Goal: Complete application form: Complete application form

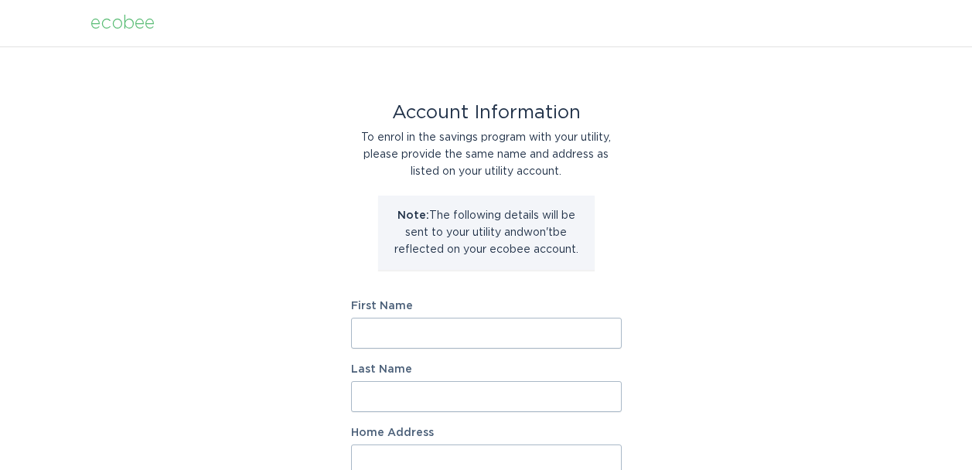
click at [657, 288] on div "Account Information To enrol in the savings program with your utility, please p…" at bounding box center [486, 473] width 972 height 854
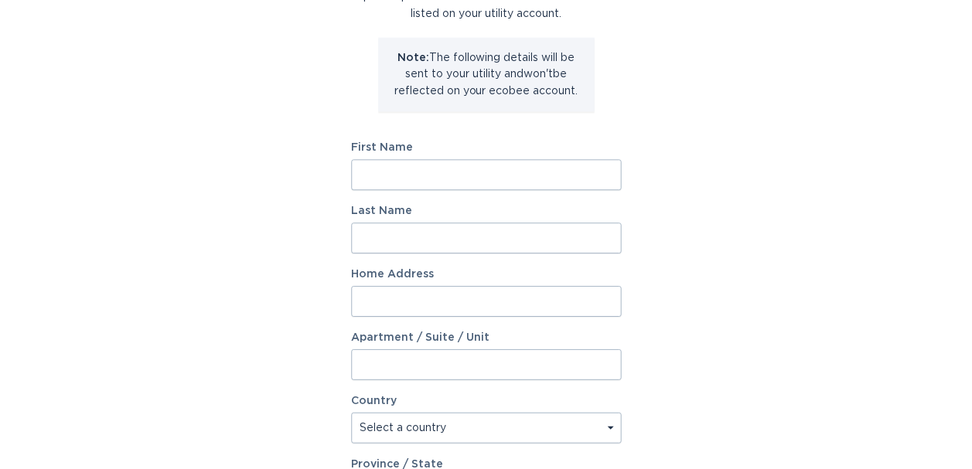
scroll to position [162, 0]
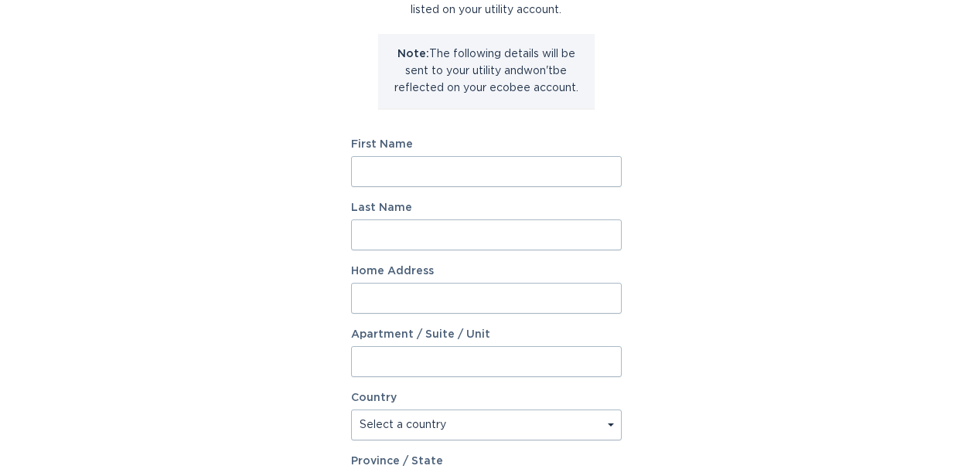
click at [390, 166] on input "First Name" at bounding box center [486, 171] width 271 height 31
type input "[PERSON_NAME]"
click at [371, 237] on input "Last Name" at bounding box center [486, 235] width 271 height 31
type input "[PERSON_NAME]"
click at [367, 303] on input "Home Address" at bounding box center [486, 298] width 271 height 31
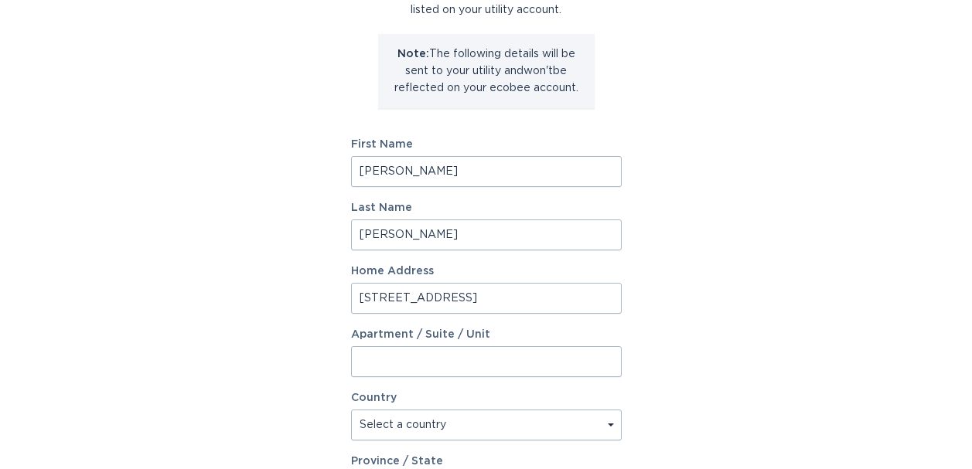
type input "[STREET_ADDRESS]"
click at [739, 346] on div "Account Information To enrol in the savings program with your utility, please p…" at bounding box center [486, 312] width 972 height 854
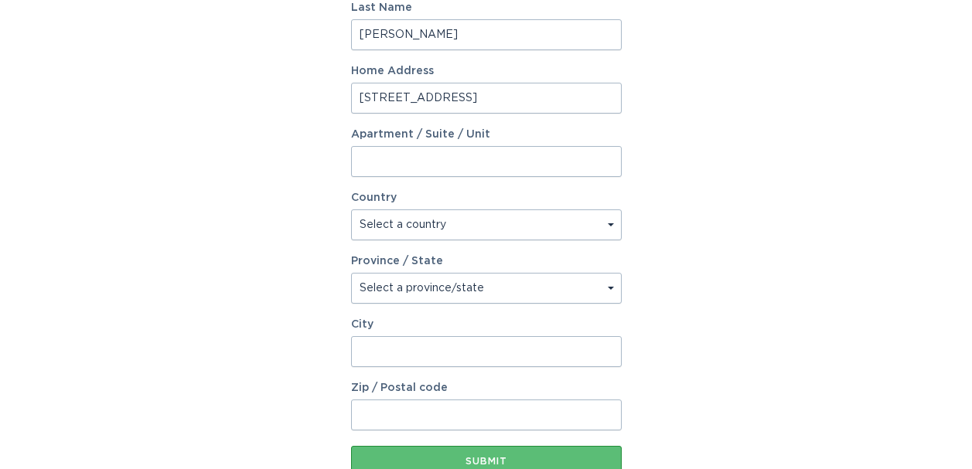
scroll to position [378, 0]
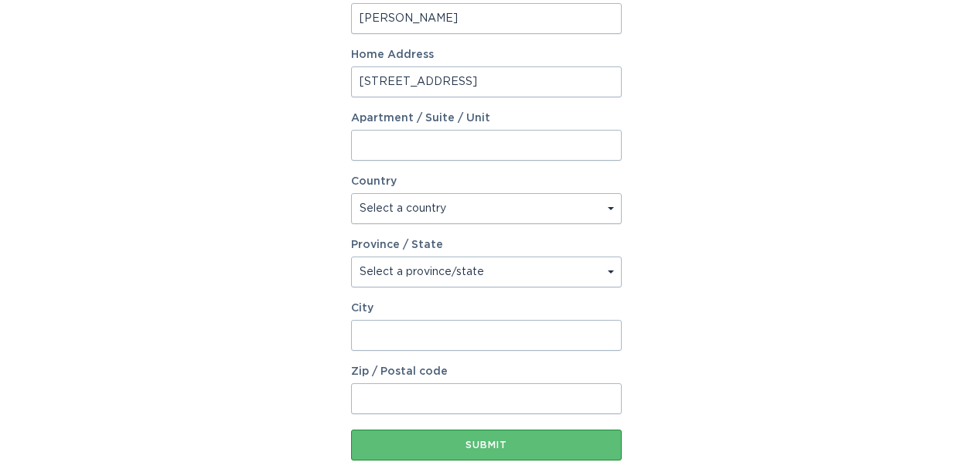
click at [610, 210] on select "Select a country [GEOGRAPHIC_DATA] [GEOGRAPHIC_DATA]" at bounding box center [486, 208] width 271 height 31
select select "US"
click at [351, 193] on select "Select a country [GEOGRAPHIC_DATA] [GEOGRAPHIC_DATA]" at bounding box center [486, 208] width 271 height 31
click at [609, 272] on select "Select a province/state [US_STATE] [US_STATE] [US_STATE] [US_STATE] [US_STATE] …" at bounding box center [486, 272] width 271 height 31
select select "KY"
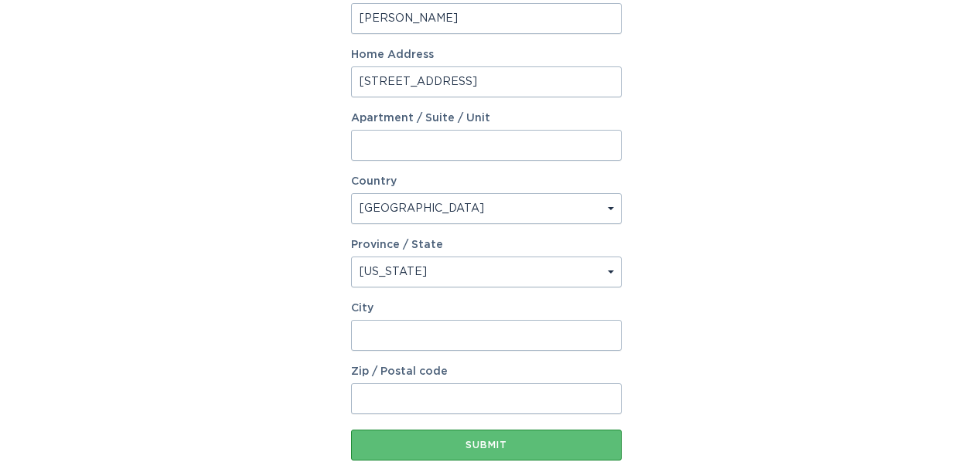
click at [351, 257] on select "Select a province/state [US_STATE] [US_STATE] [US_STATE] [US_STATE] [US_STATE] …" at bounding box center [486, 272] width 271 height 31
click at [376, 338] on input "City" at bounding box center [486, 335] width 271 height 31
type input "[GEOGRAPHIC_DATA]"
click at [376, 409] on input "Zip / Postal code" at bounding box center [486, 399] width 271 height 31
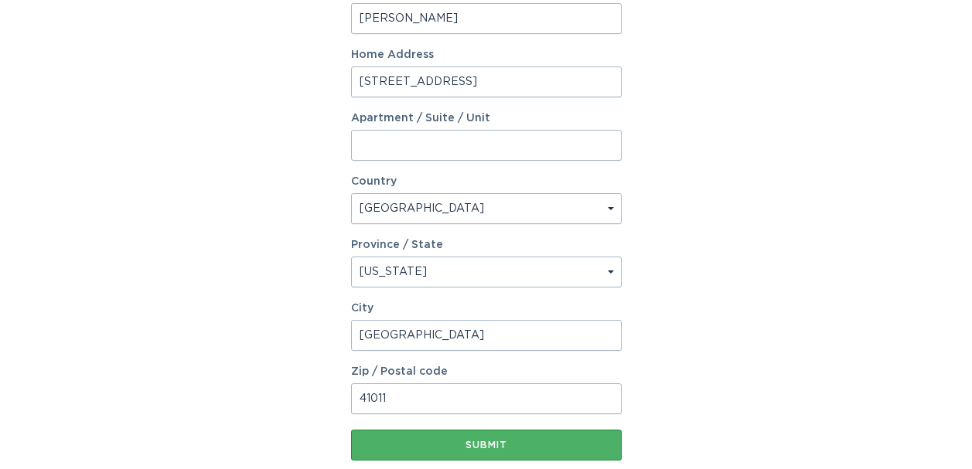
type input "41011"
click at [491, 444] on div "Submit" at bounding box center [486, 445] width 255 height 9
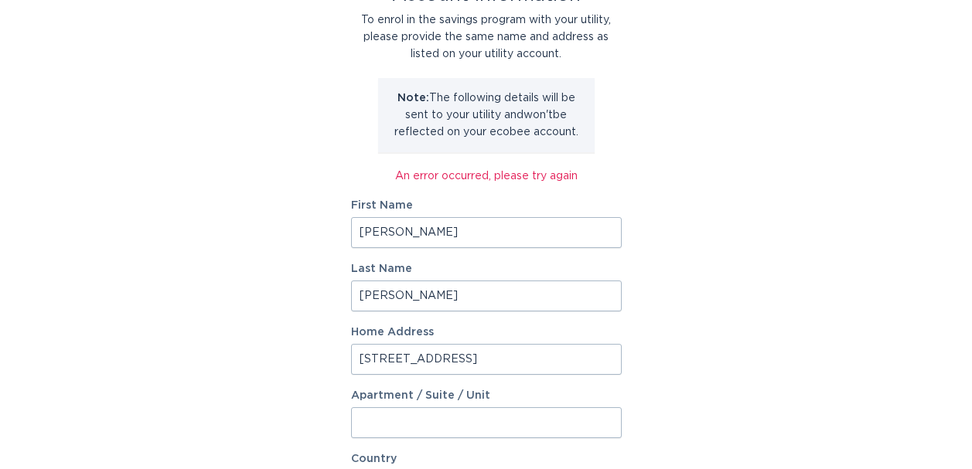
scroll to position [148, 0]
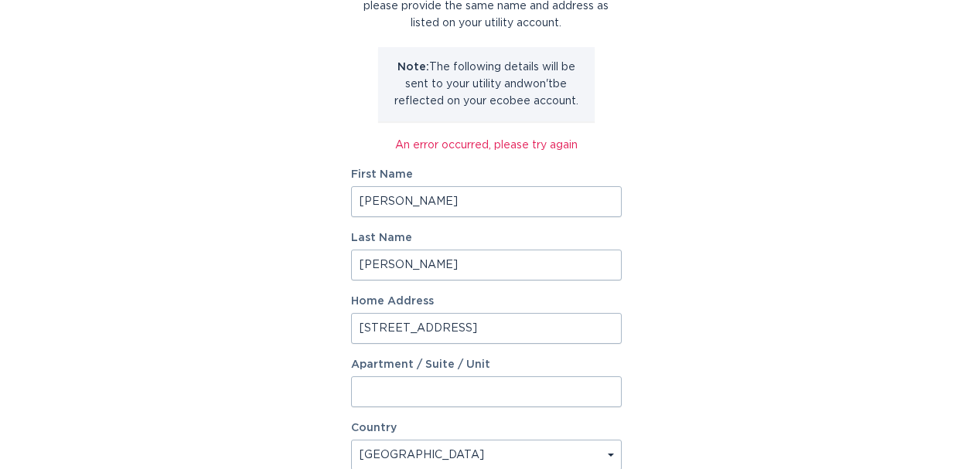
click at [410, 201] on input "[PERSON_NAME]" at bounding box center [486, 201] width 271 height 31
type input "[PERSON_NAME]"
click at [753, 206] on div "Account Information To enrol in the savings program with your utility, please p…" at bounding box center [486, 333] width 972 height 871
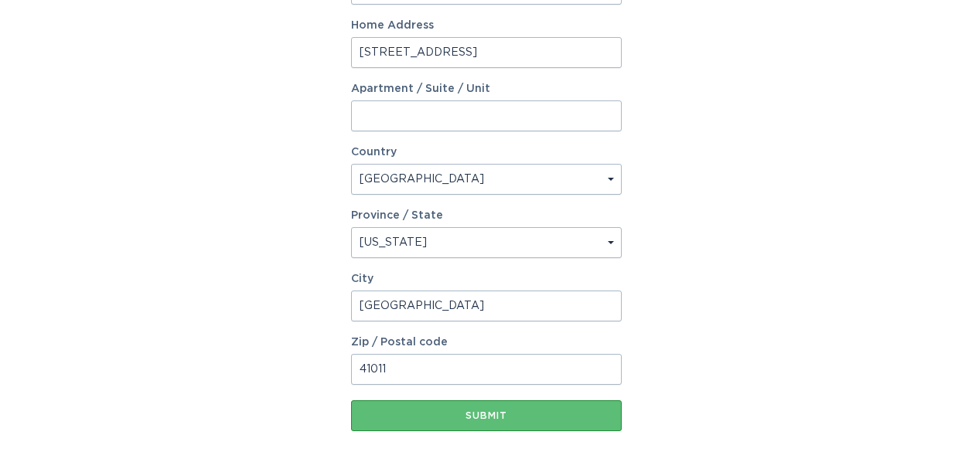
scroll to position [427, 0]
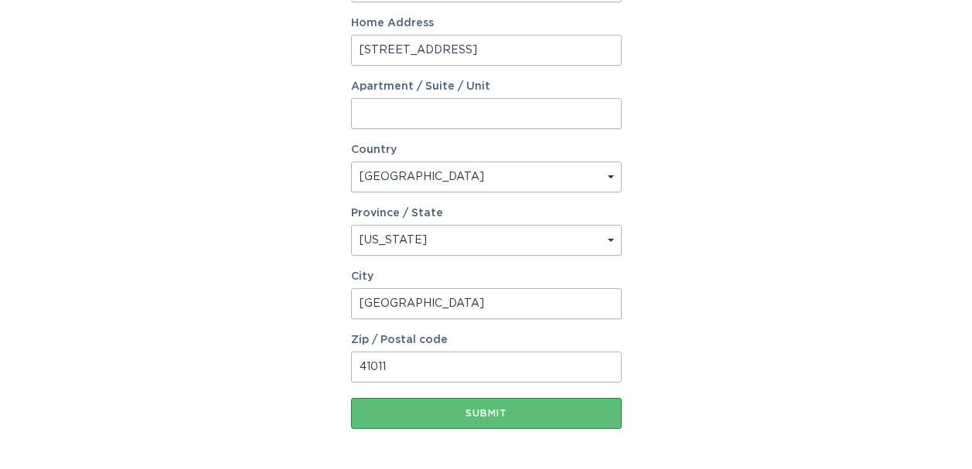
drag, startPoint x: 412, startPoint y: 304, endPoint x: 261, endPoint y: 281, distance: 152.4
click at [261, 281] on div "Account Information To enrol in the savings program with your utility, please p…" at bounding box center [486, 55] width 972 height 871
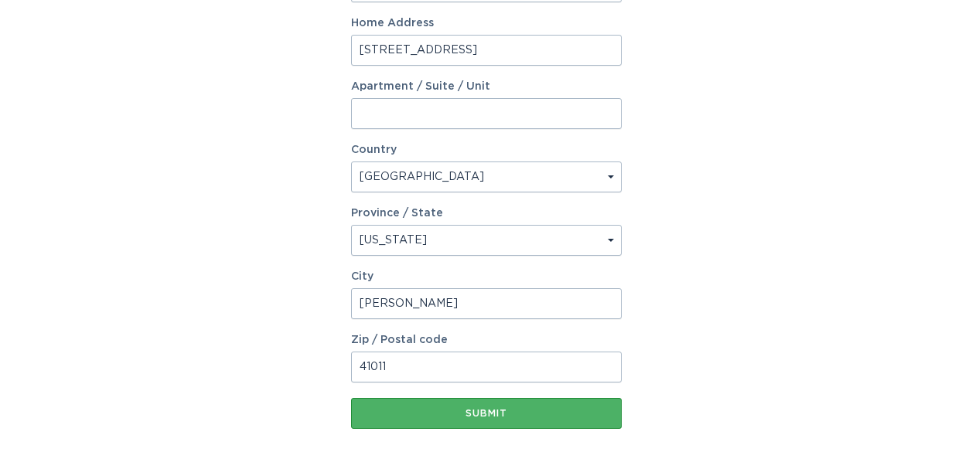
type input "[PERSON_NAME]"
click at [479, 412] on div "Submit" at bounding box center [486, 413] width 255 height 9
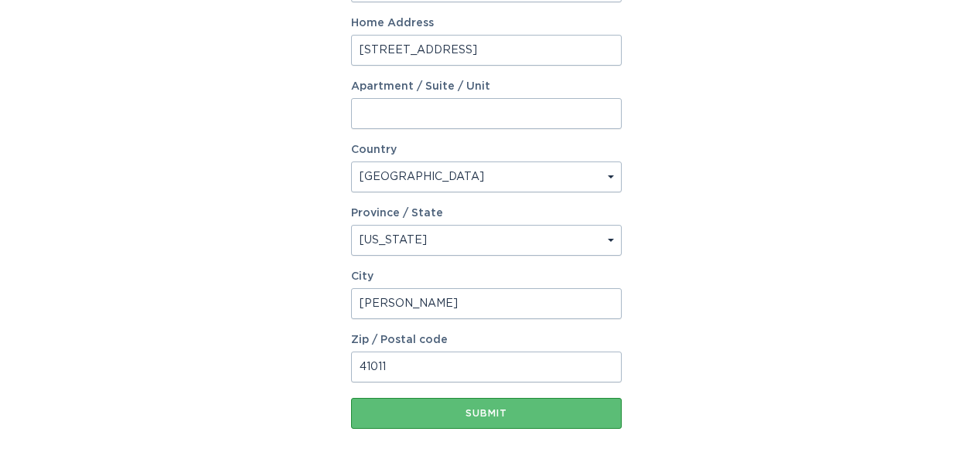
click at [728, 331] on div "Account Information To enrol in the savings program with your utility, please p…" at bounding box center [486, 55] width 972 height 871
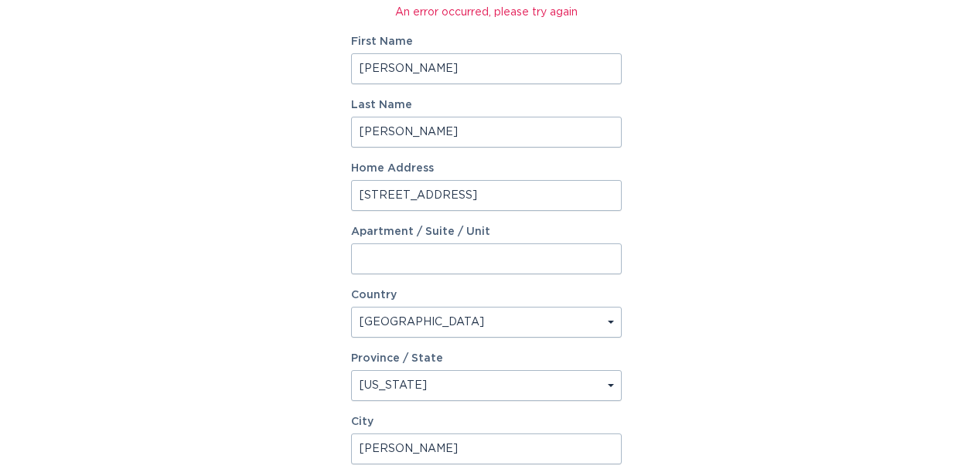
scroll to position [278, 0]
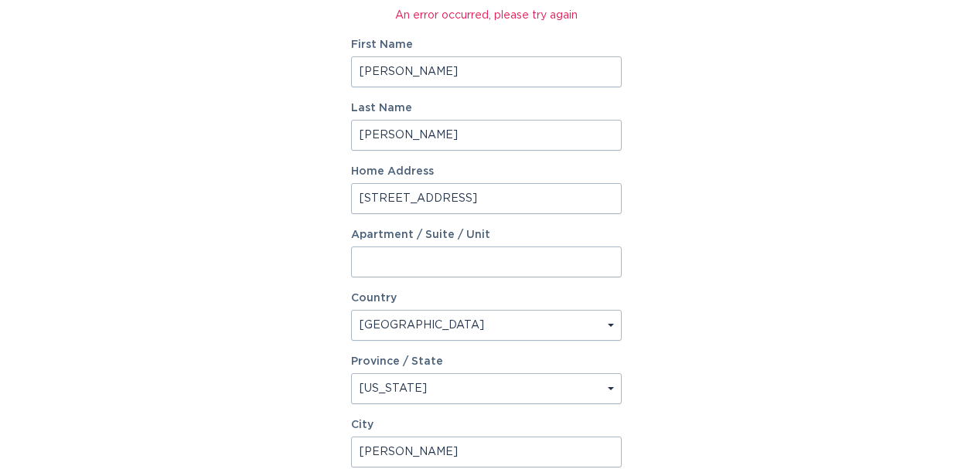
click at [412, 76] on input "[PERSON_NAME]" at bounding box center [486, 71] width 271 height 31
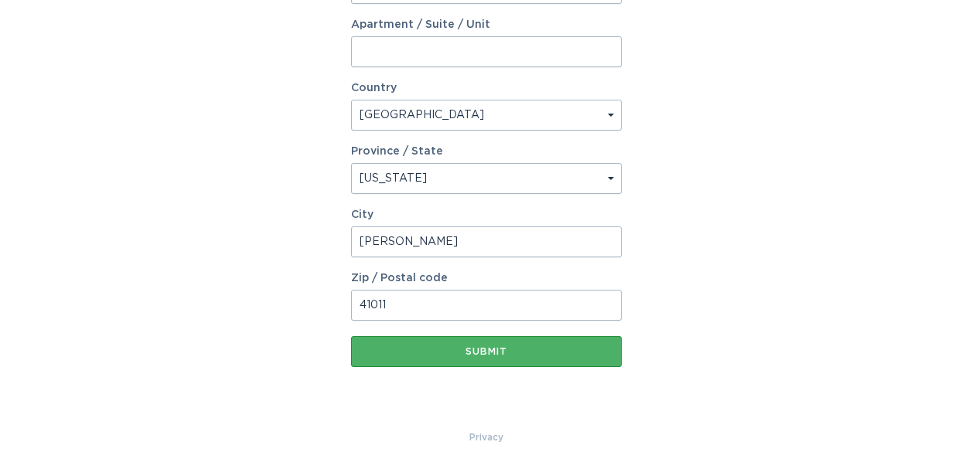
click at [464, 349] on div "Submit" at bounding box center [486, 351] width 255 height 9
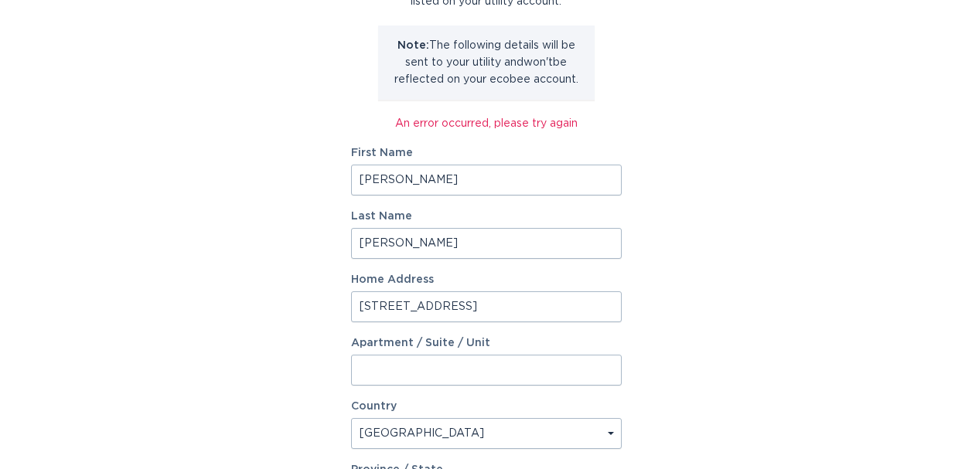
scroll to position [184, 0]
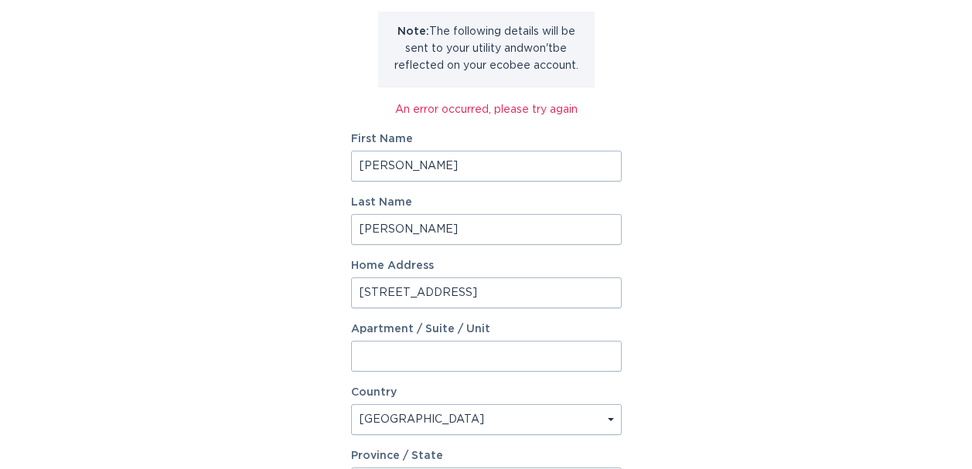
drag, startPoint x: 404, startPoint y: 167, endPoint x: 274, endPoint y: 163, distance: 130.0
click at [274, 163] on div "Account Information To enrol in the savings program with your utility, please p…" at bounding box center [486, 297] width 972 height 871
type input "[PERSON_NAME]"
drag, startPoint x: 403, startPoint y: 237, endPoint x: 273, endPoint y: 189, distance: 138.2
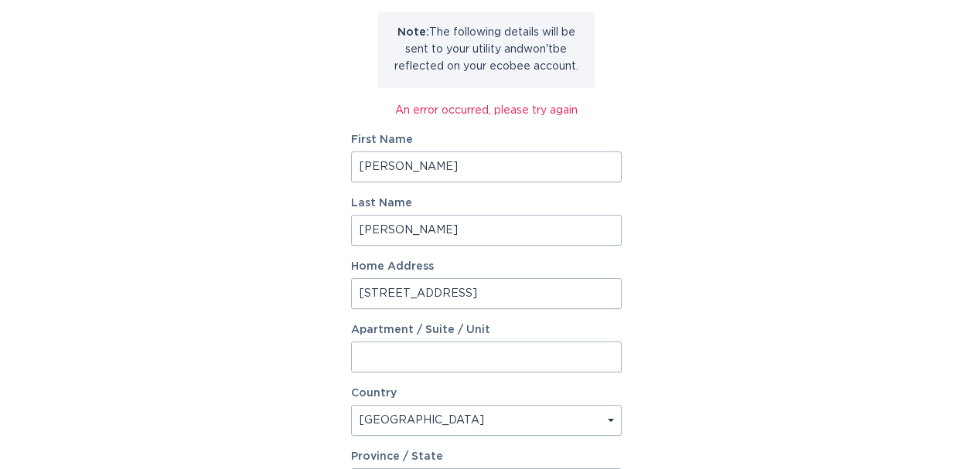
click at [273, 189] on div "Account Information To enrol in the savings program with your utility, please p…" at bounding box center [486, 298] width 972 height 871
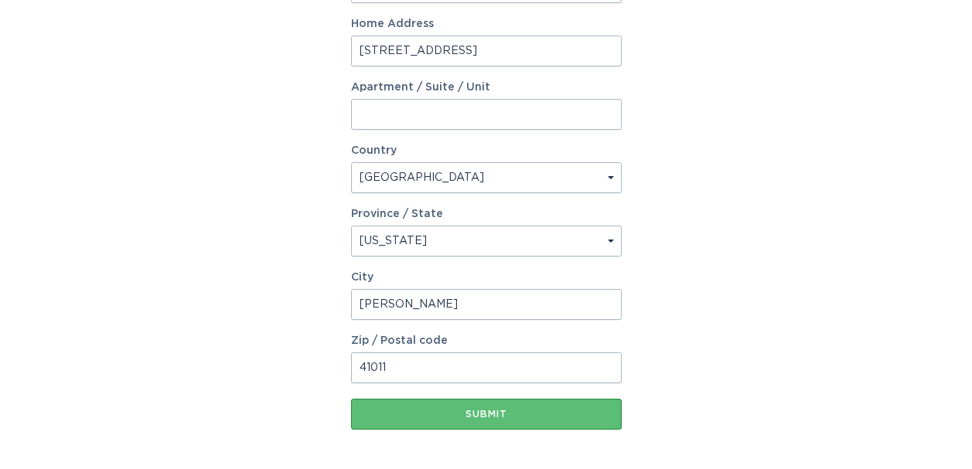
scroll to position [428, 0]
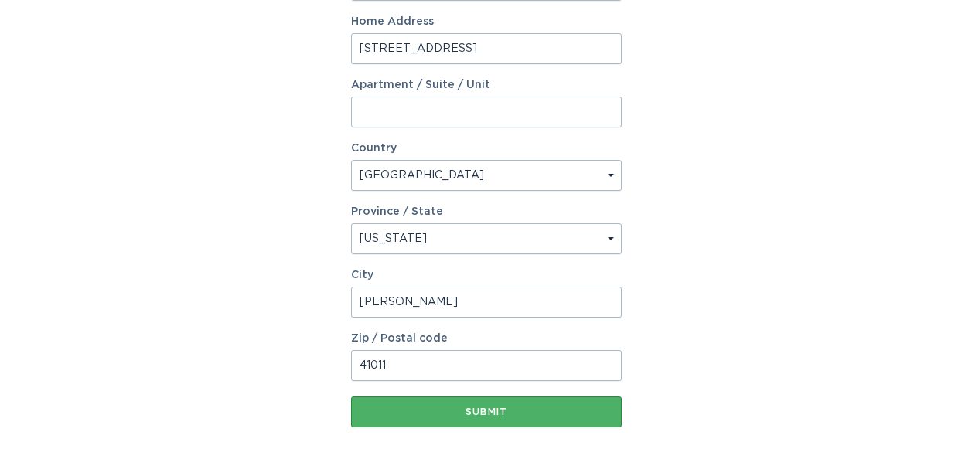
type input "[PERSON_NAME]"
click at [474, 410] on div "Submit" at bounding box center [486, 412] width 255 height 9
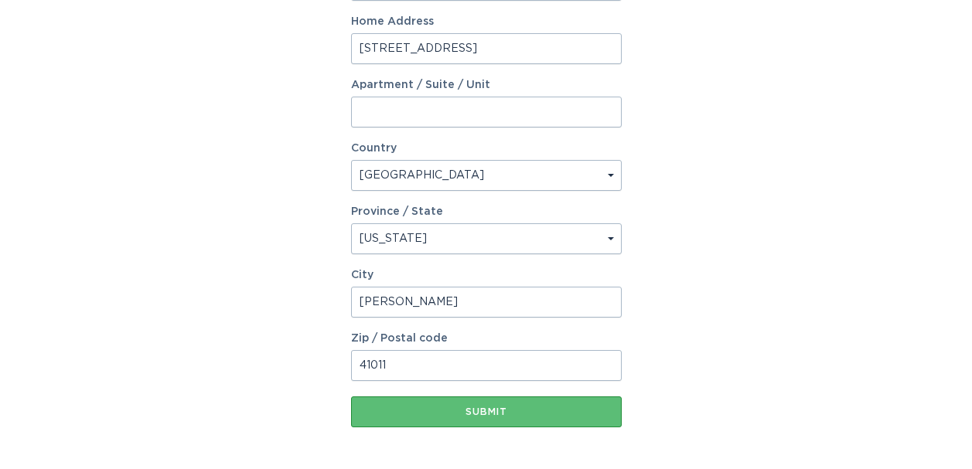
click at [769, 315] on div "Account Information To enrol in the savings program with your utility, please p…" at bounding box center [486, 53] width 972 height 871
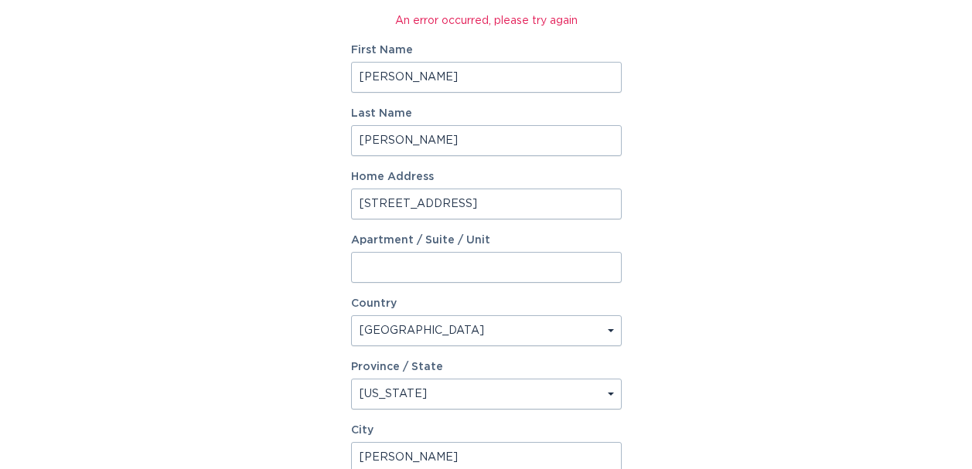
scroll to position [278, 0]
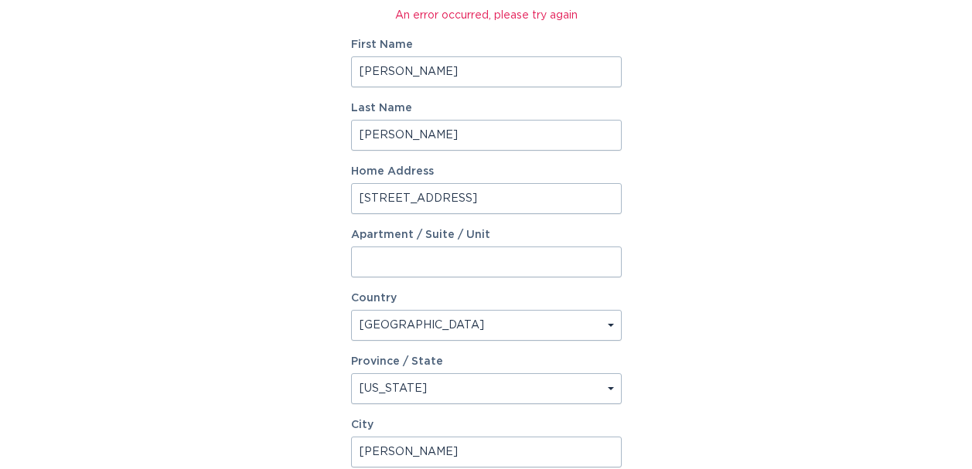
drag, startPoint x: 421, startPoint y: 78, endPoint x: 288, endPoint y: 43, distance: 138.4
click at [297, 44] on div "Account Information To enrol in the savings program with your utility, please p…" at bounding box center [486, 203] width 972 height 871
type input "[PERSON_NAME]"
drag, startPoint x: 427, startPoint y: 142, endPoint x: 302, endPoint y: 110, distance: 129.4
click at [302, 110] on div "Account Information To enrol in the savings program with your utility, please p…" at bounding box center [486, 203] width 972 height 871
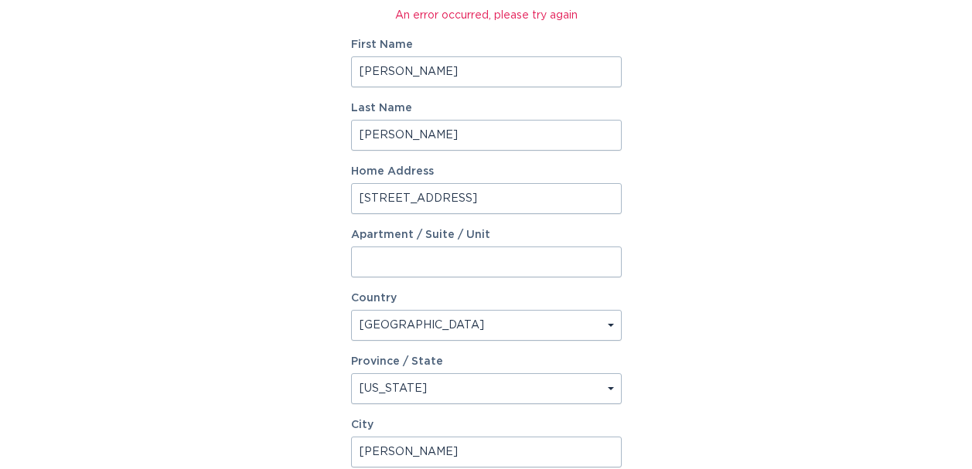
type input "[PERSON_NAME]"
click at [725, 192] on div "Account Information To enrol in the savings program with your utility, please p…" at bounding box center [486, 203] width 972 height 871
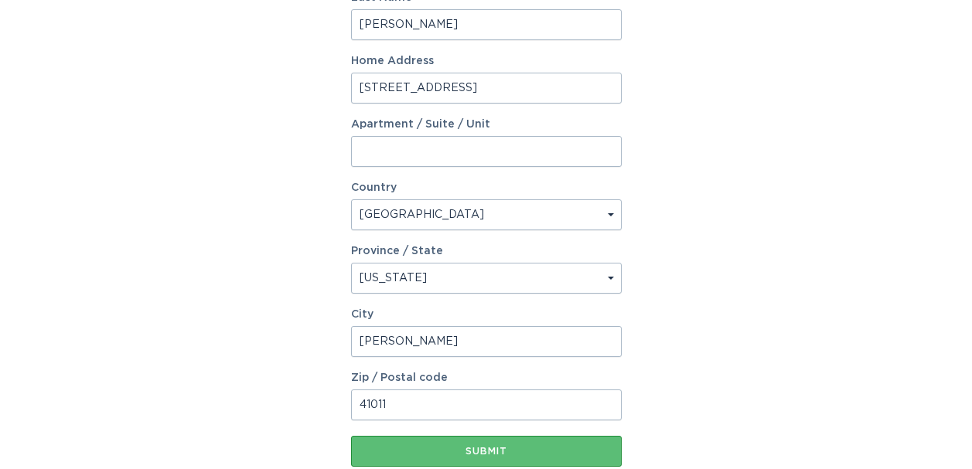
scroll to position [423, 0]
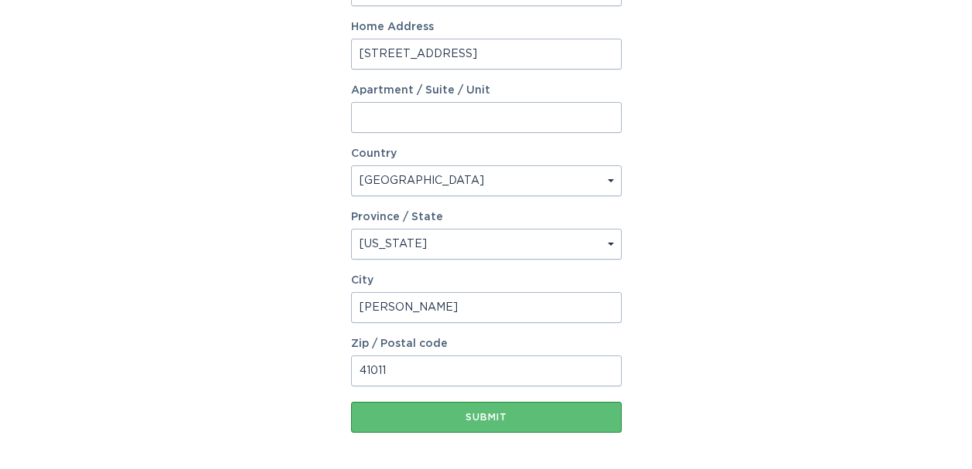
click at [389, 377] on input "41011" at bounding box center [486, 371] width 271 height 31
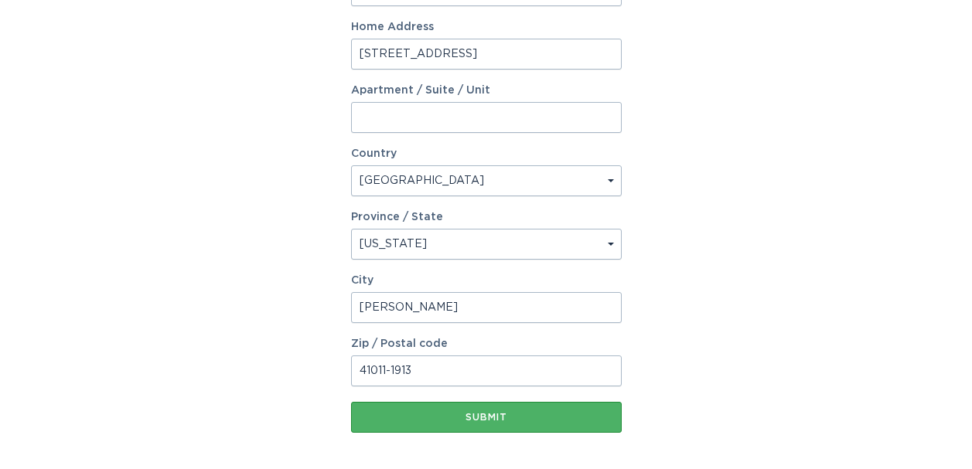
click at [490, 415] on div "Submit" at bounding box center [486, 417] width 255 height 9
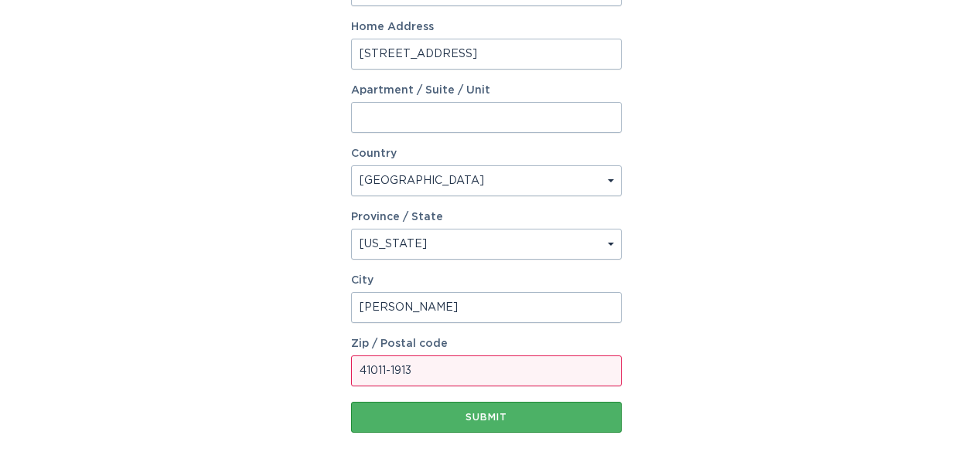
click at [490, 415] on div "Submit" at bounding box center [486, 417] width 255 height 9
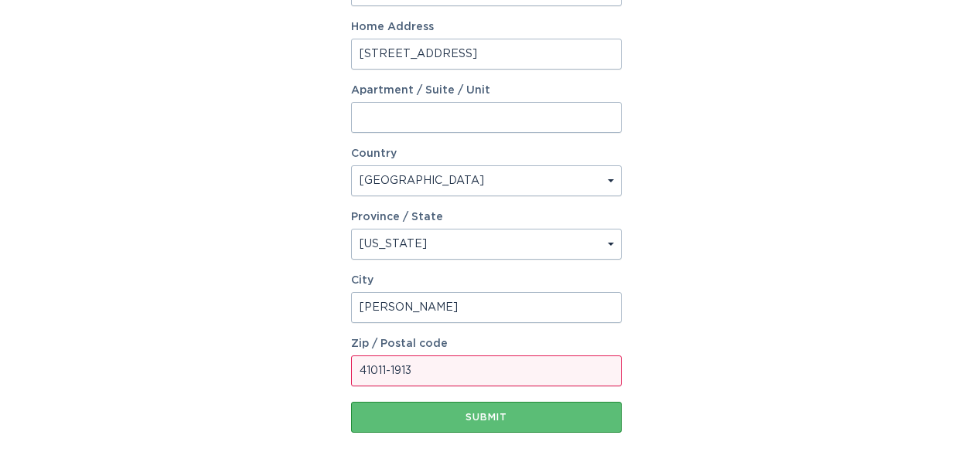
click at [431, 367] on input "41011-1913" at bounding box center [486, 371] width 271 height 31
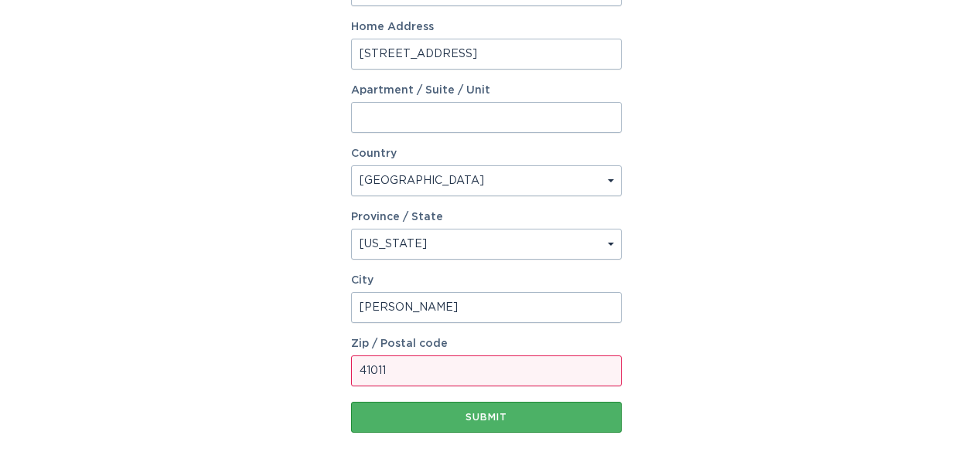
type input "41011"
click at [462, 424] on button "Submit" at bounding box center [486, 417] width 271 height 31
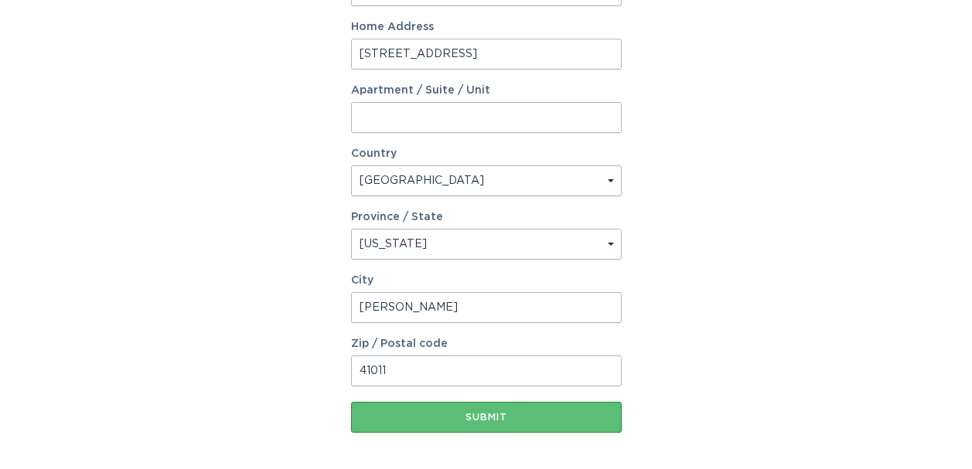
click at [650, 351] on div "Account Information To enrol in the savings program with your utility, please p…" at bounding box center [486, 58] width 972 height 871
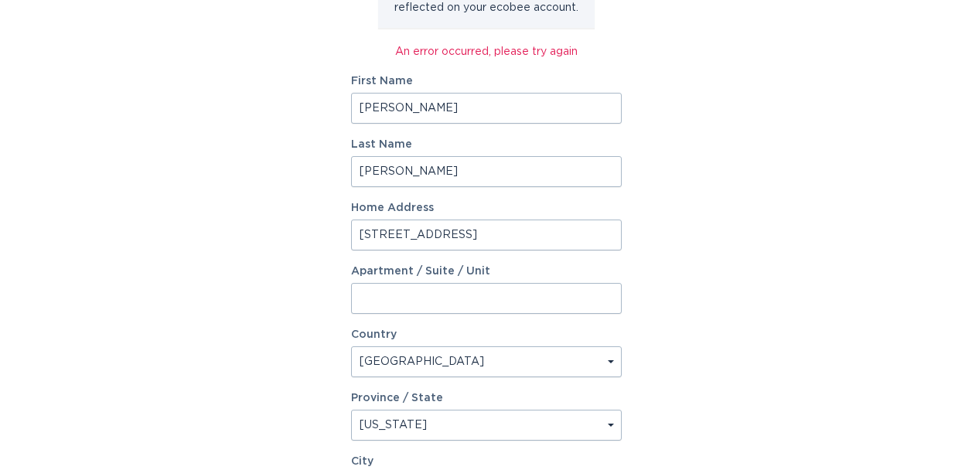
scroll to position [237, 0]
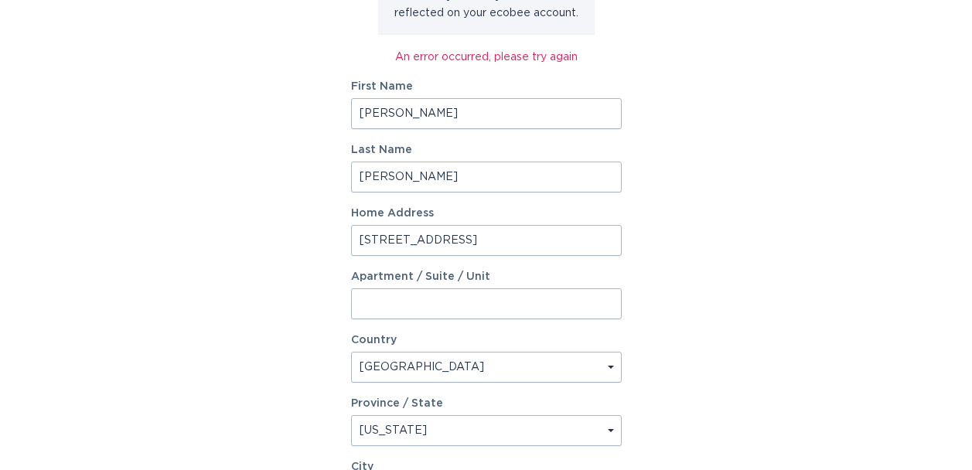
drag, startPoint x: 397, startPoint y: 110, endPoint x: 213, endPoint y: 46, distance: 194.7
click at [213, 46] on div "Account Information To enrol in the savings program with your utility, please p…" at bounding box center [486, 245] width 972 height 871
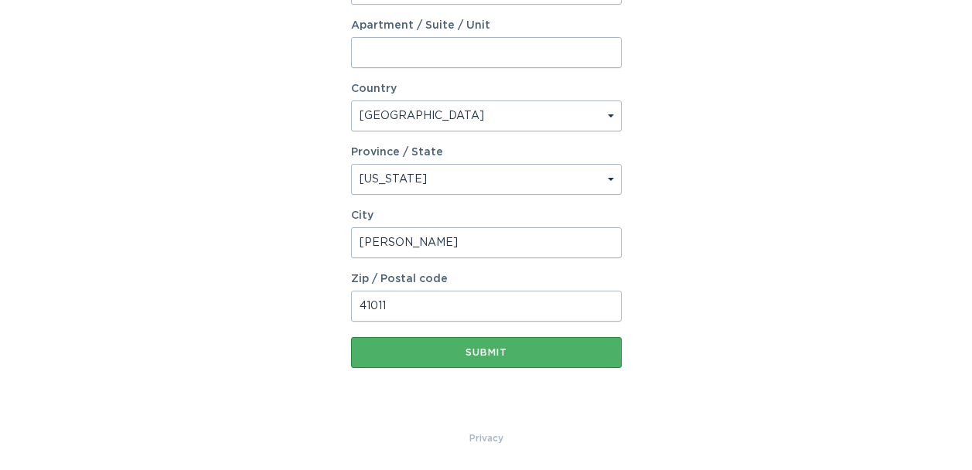
click at [496, 356] on div "Submit" at bounding box center [486, 352] width 255 height 9
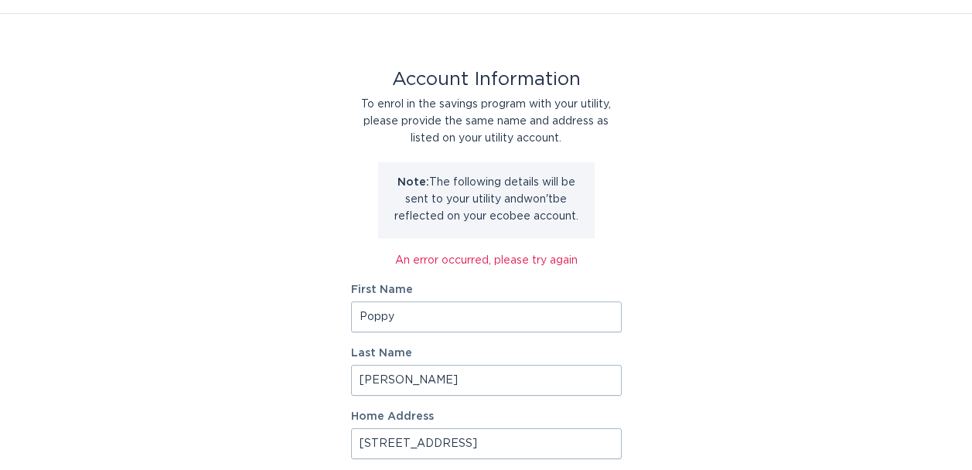
scroll to position [0, 0]
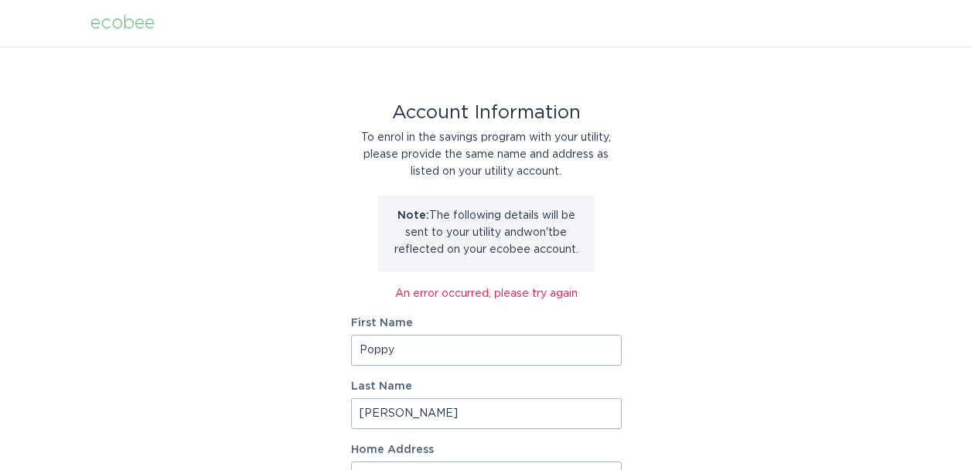
drag, startPoint x: 411, startPoint y: 352, endPoint x: 238, endPoint y: 319, distance: 175.6
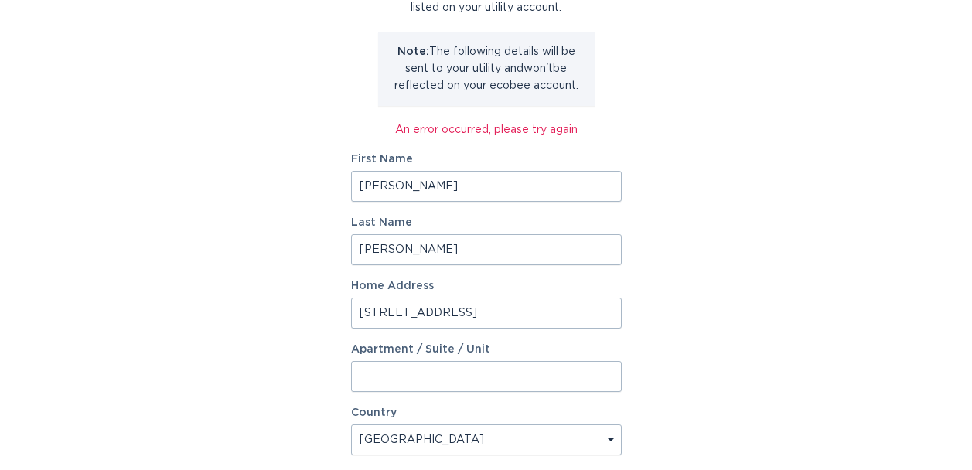
scroll to position [488, 0]
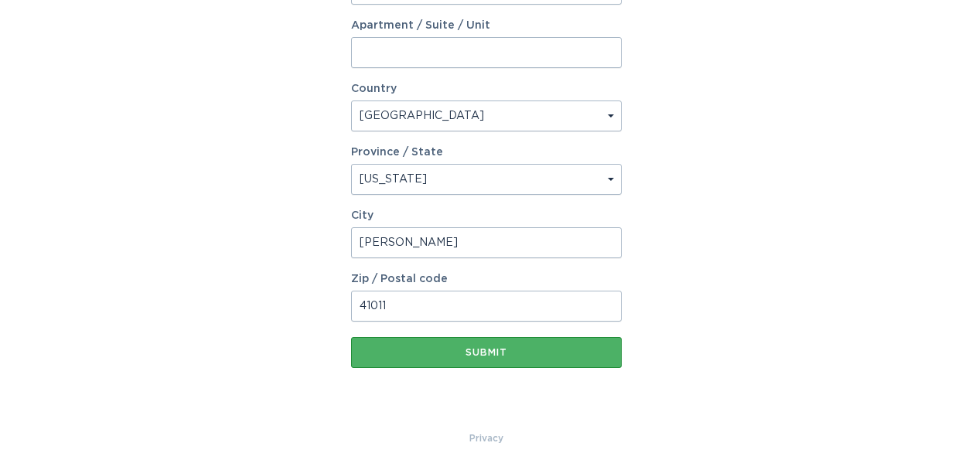
click at [518, 350] on div "Submit" at bounding box center [486, 352] width 255 height 9
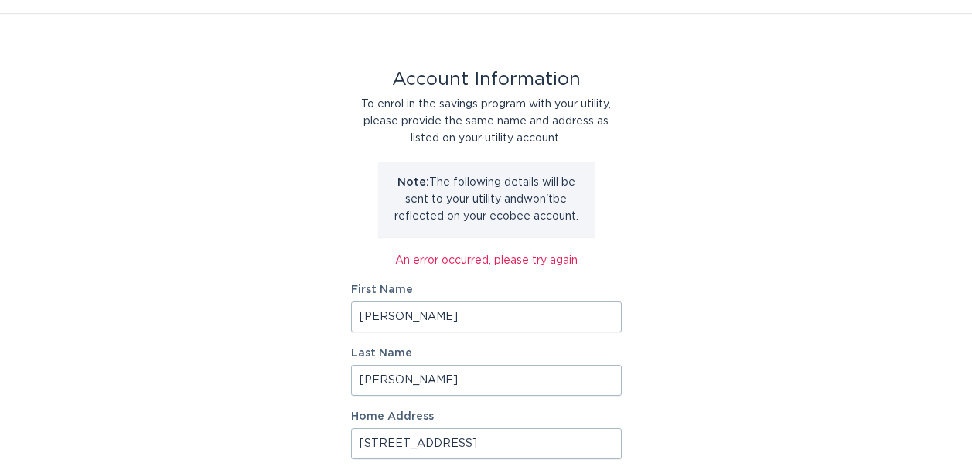
scroll to position [0, 0]
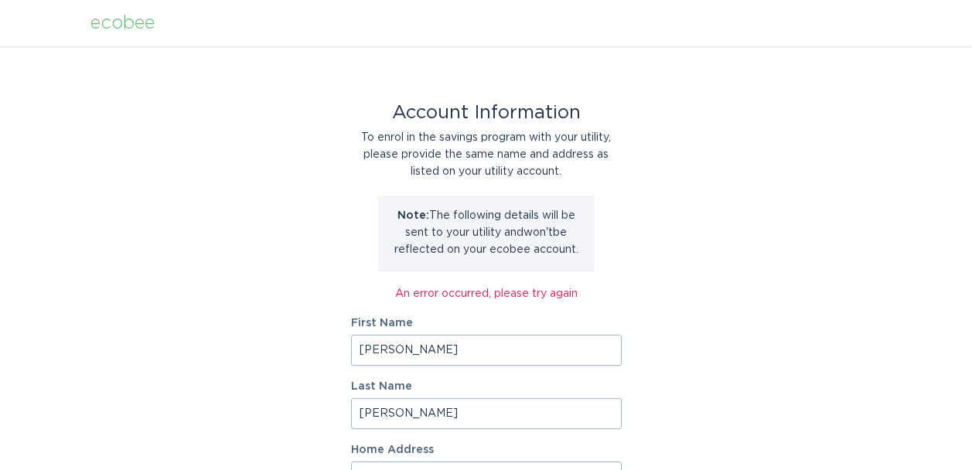
drag, startPoint x: 401, startPoint y: 352, endPoint x: 261, endPoint y: 360, distance: 140.9
click at [386, 352] on input "[PERSON_NAME]" at bounding box center [486, 350] width 271 height 31
type input "K"
type input "[PERSON_NAME]"
drag, startPoint x: 397, startPoint y: 414, endPoint x: 212, endPoint y: 393, distance: 186.0
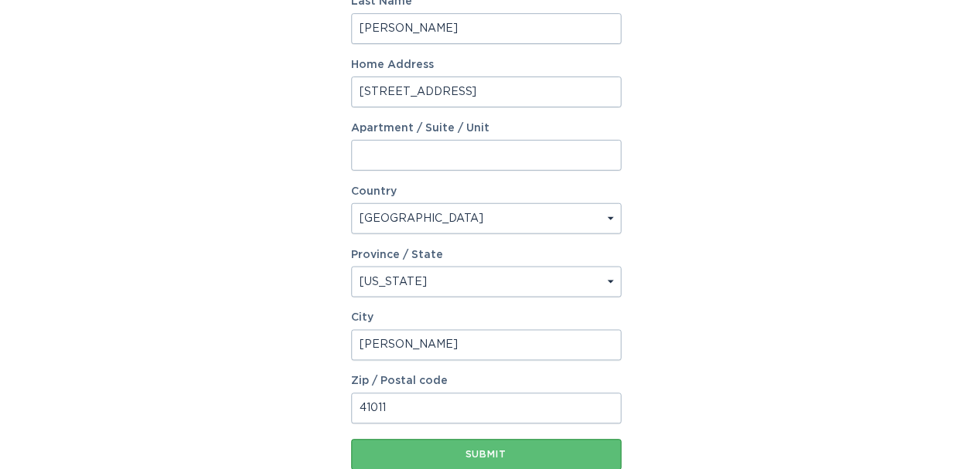
scroll to position [404, 0]
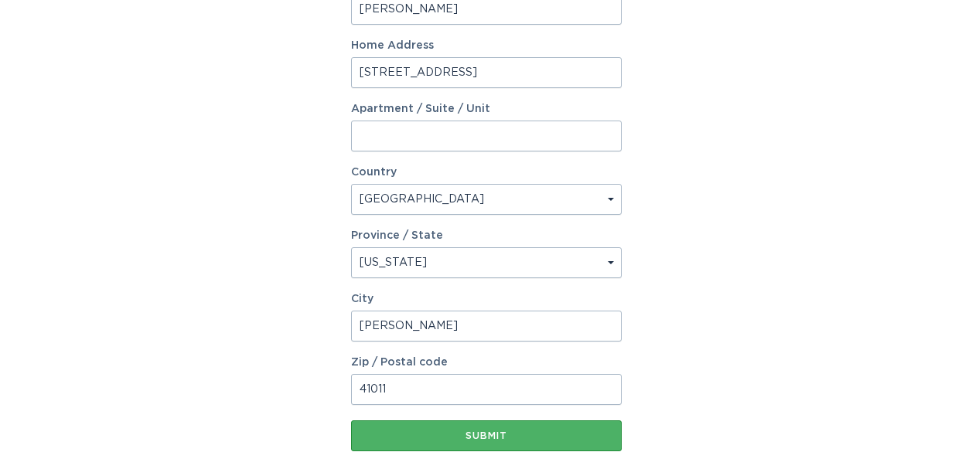
type input "[PERSON_NAME]"
click at [569, 435] on div "Submit" at bounding box center [486, 435] width 255 height 9
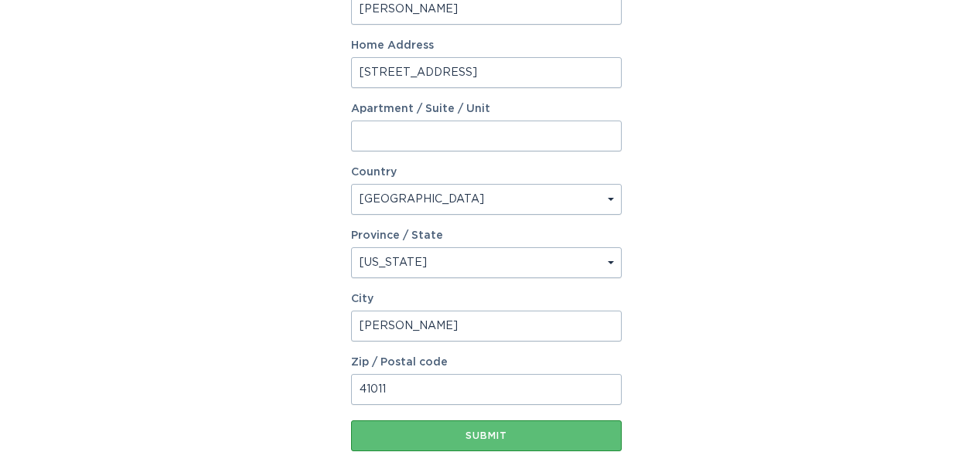
scroll to position [0, 0]
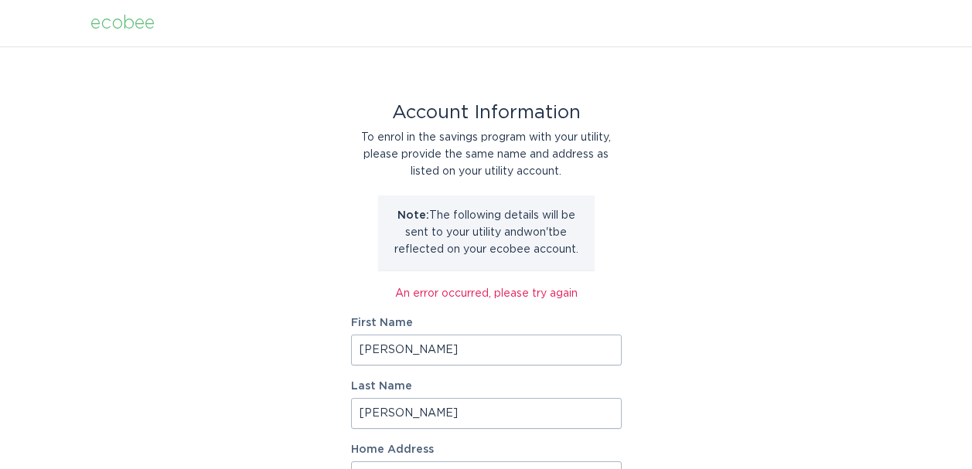
drag, startPoint x: 420, startPoint y: 352, endPoint x: 268, endPoint y: 352, distance: 152.3
type input "K"
